Goal: Task Accomplishment & Management: Manage account settings

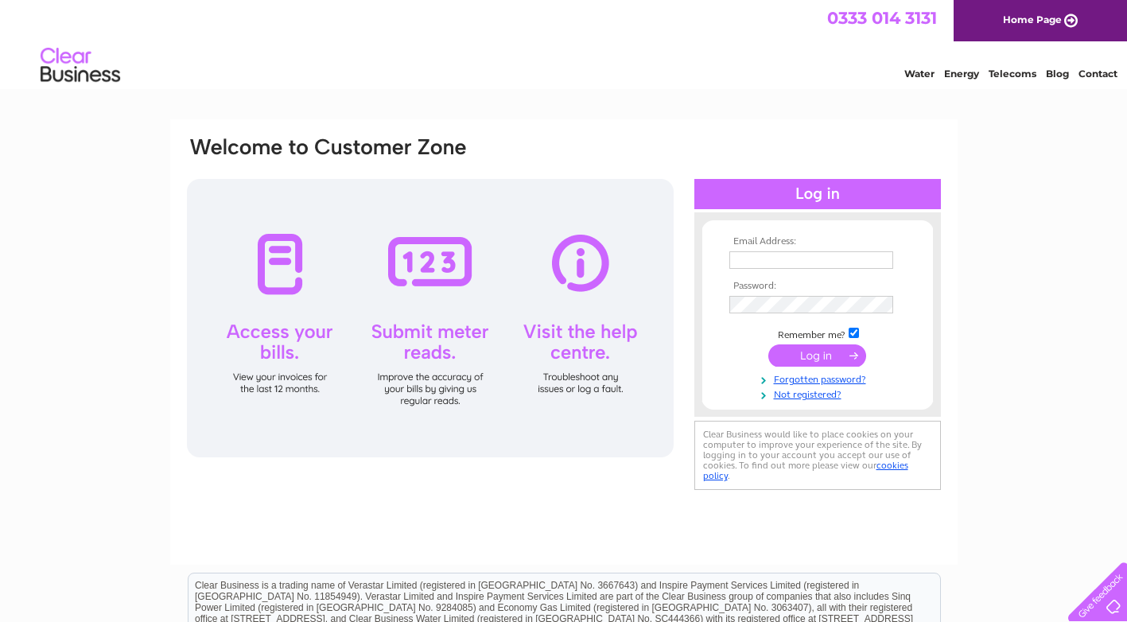
type input "emma@kinchchiro.co.uk"
click at [808, 356] on input "submit" at bounding box center [817, 355] width 98 height 22
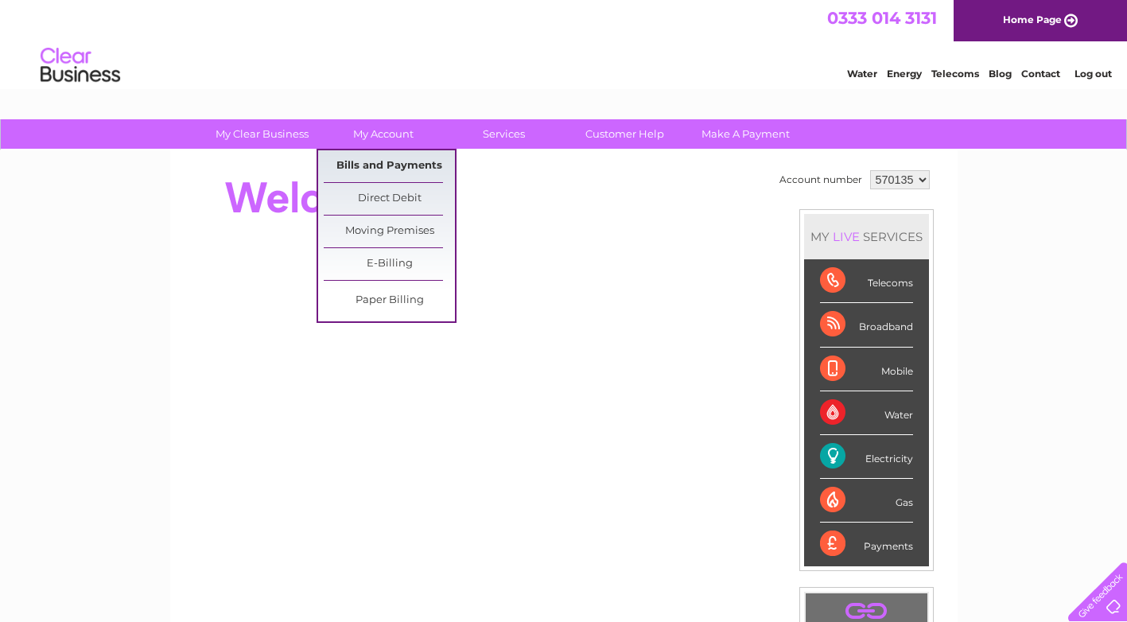
click at [378, 164] on link "Bills and Payments" at bounding box center [389, 166] width 131 height 32
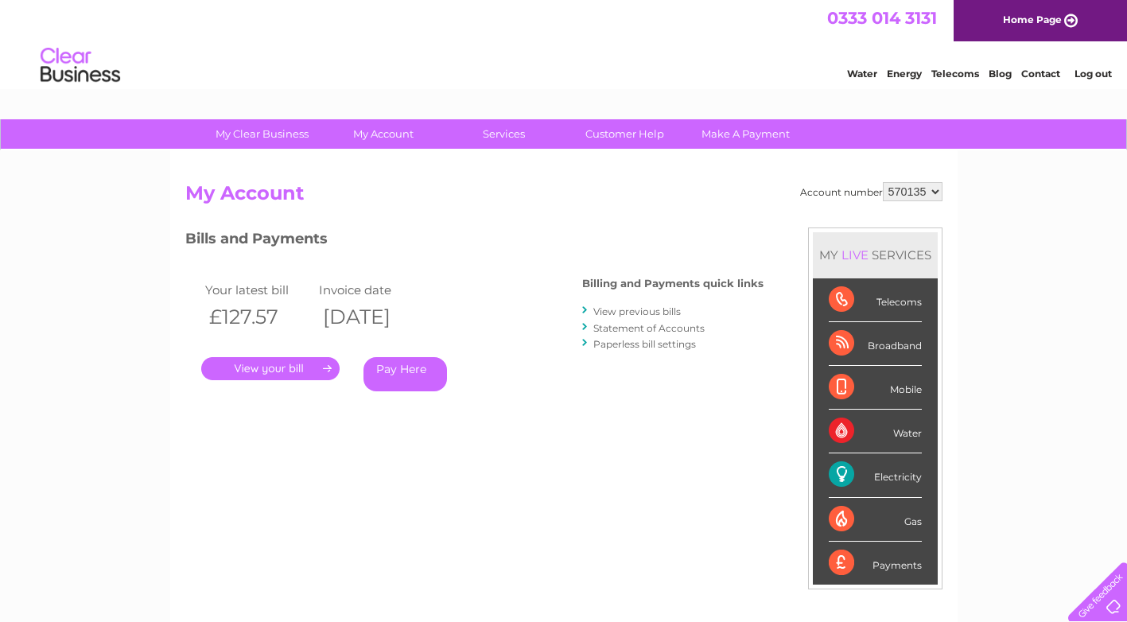
click at [251, 367] on link "." at bounding box center [270, 368] width 138 height 23
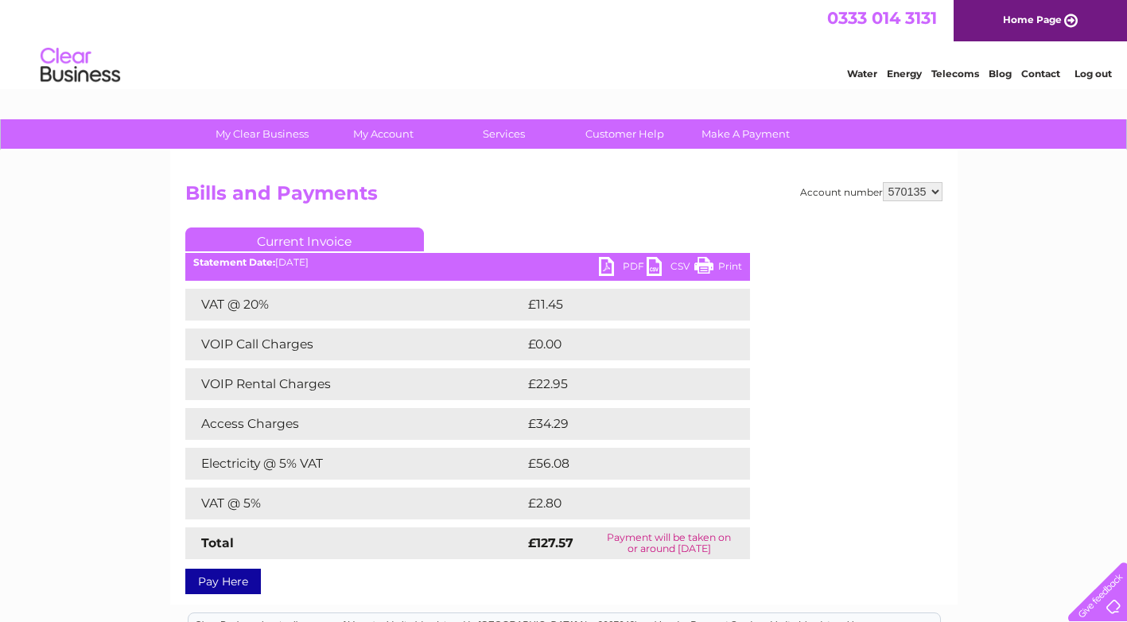
click at [604, 270] on link "PDF" at bounding box center [623, 268] width 48 height 23
